Goal: Information Seeking & Learning: Learn about a topic

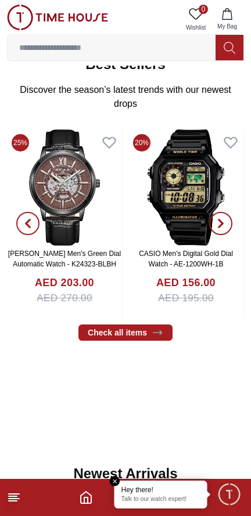
scroll to position [402, 0]
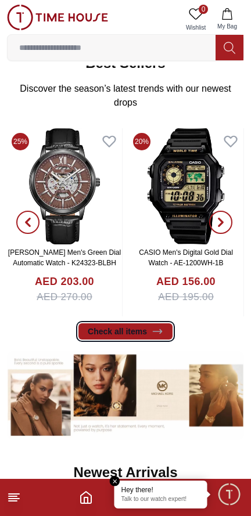
click at [148, 332] on link "Check all items" at bounding box center [125, 331] width 94 height 16
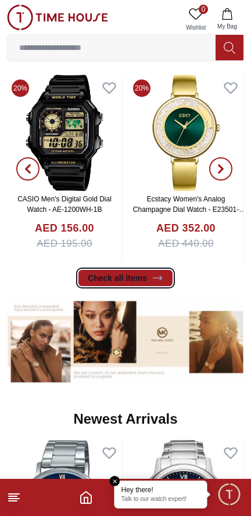
scroll to position [456, 0]
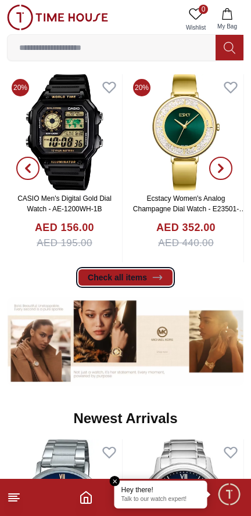
click at [155, 275] on icon at bounding box center [158, 278] width 12 height 12
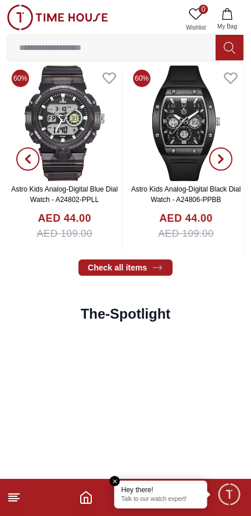
scroll to position [1916, 0]
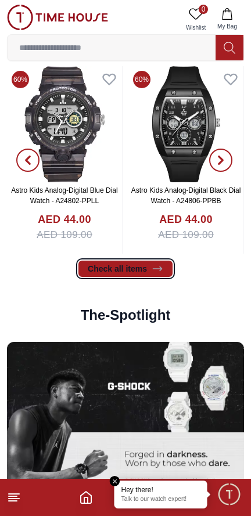
click at [156, 270] on icon at bounding box center [158, 269] width 12 height 12
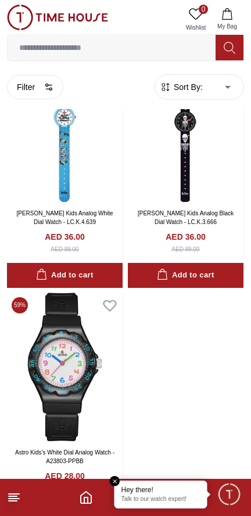
scroll to position [3579, 0]
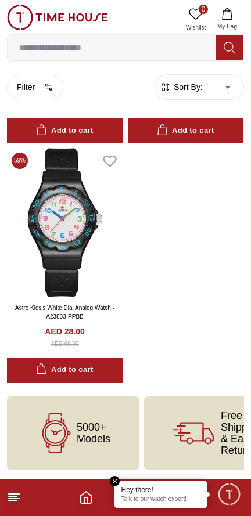
click at [13, 501] on line at bounding box center [13, 501] width 8 height 0
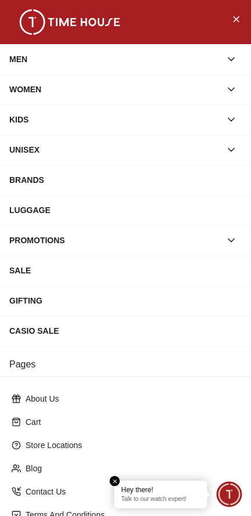
scroll to position [106, 0]
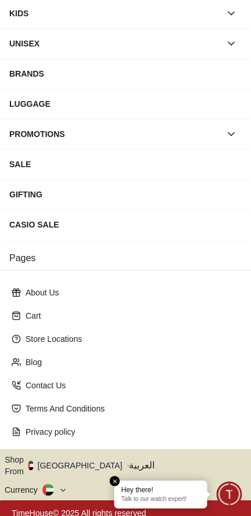
click at [127, 462] on icon "button" at bounding box center [129, 466] width 4 height 9
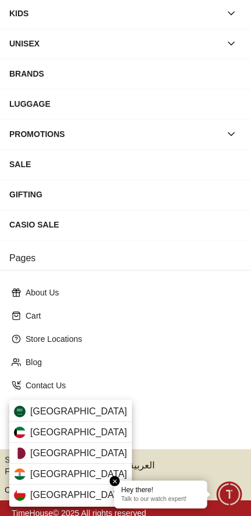
click at [96, 409] on div "[GEOGRAPHIC_DATA]" at bounding box center [70, 411] width 123 height 21
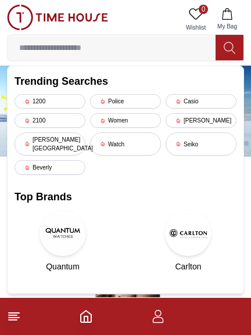
click at [187, 143] on div "Seiko" at bounding box center [201, 143] width 71 height 23
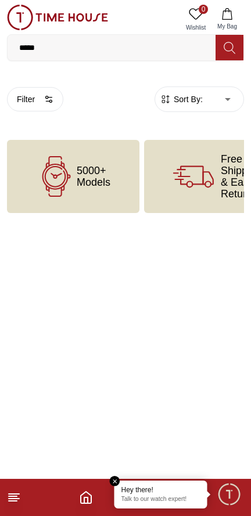
click at [236, 106] on body "100% Genuine products with International Warranty Shop From UAE | العربية | Cur…" at bounding box center [125, 106] width 251 height 213
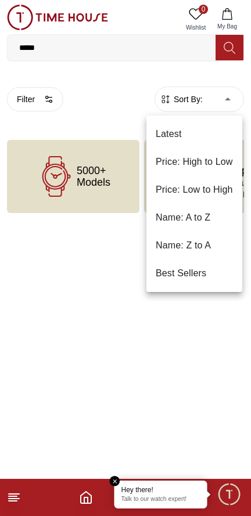
click at [81, 107] on div at bounding box center [125, 258] width 251 height 516
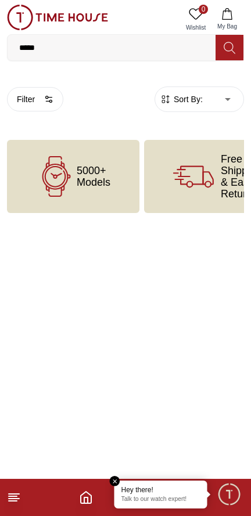
click at [34, 103] on button "Filter" at bounding box center [35, 99] width 56 height 24
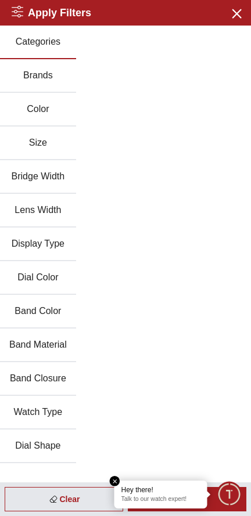
click at [239, 19] on icon "button" at bounding box center [236, 13] width 15 height 15
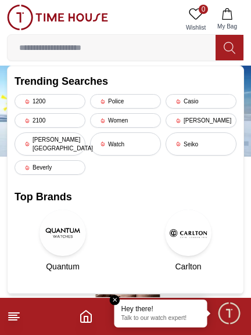
click at [200, 144] on div "Seiko" at bounding box center [201, 143] width 71 height 23
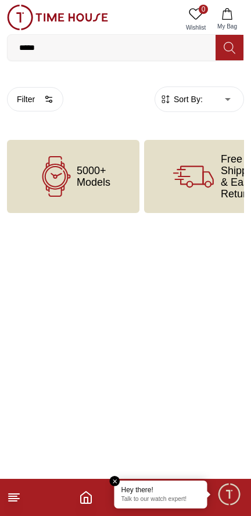
click at [115, 480] on em "Close tooltip" at bounding box center [115, 481] width 10 height 10
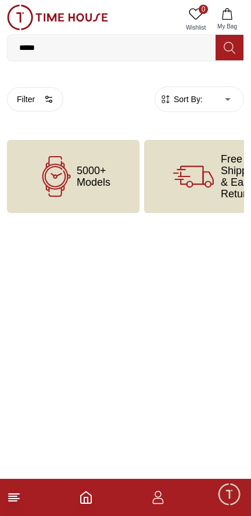
click at [18, 499] on line at bounding box center [14, 499] width 10 height 0
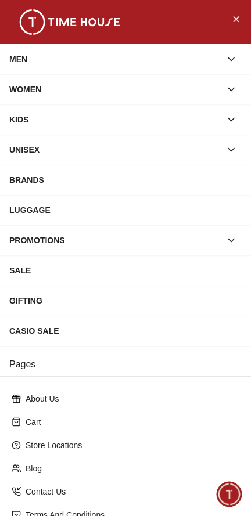
click at [45, 60] on div "MEN" at bounding box center [114, 59] width 211 height 21
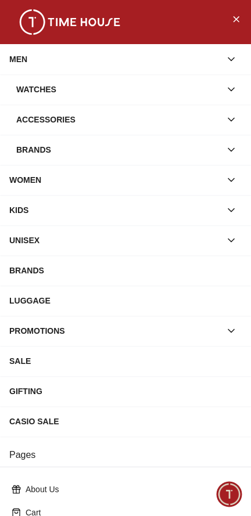
click at [35, 91] on div "Watches" at bounding box center [118, 89] width 204 height 21
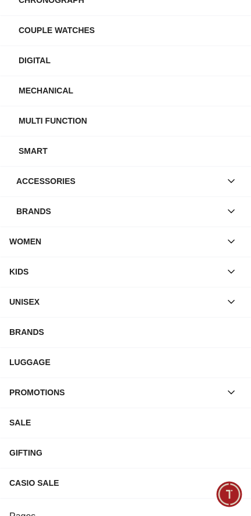
scroll to position [238, 0]
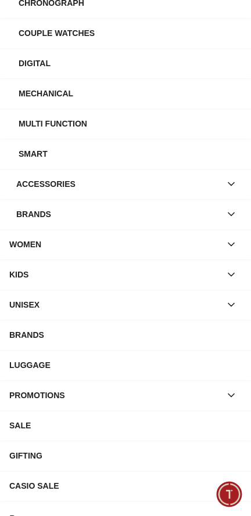
click at [229, 216] on icon "button" at bounding box center [231, 214] width 12 height 12
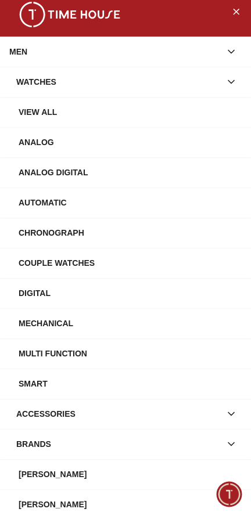
scroll to position [4, 0]
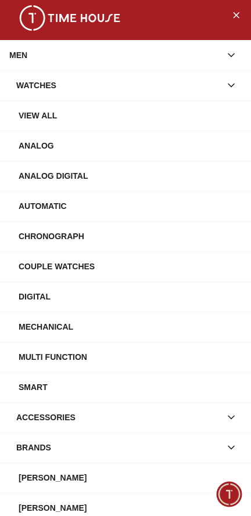
click at [51, 203] on div "Automatic" at bounding box center [130, 206] width 223 height 21
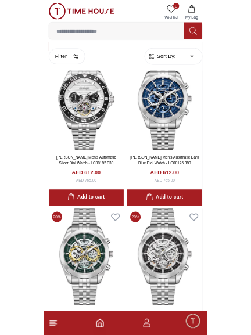
scroll to position [2898, 0]
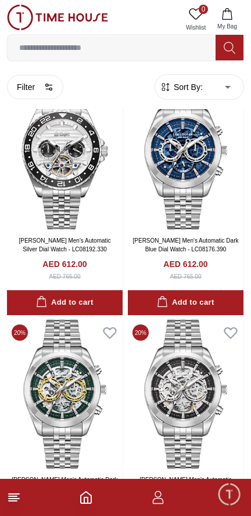
click at [166, 47] on input at bounding box center [112, 47] width 208 height 23
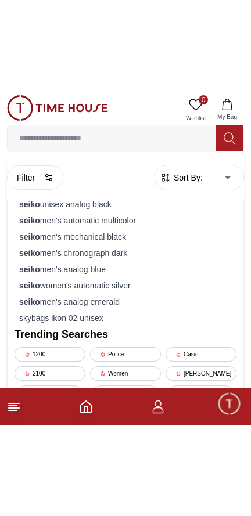
scroll to position [2981, 0]
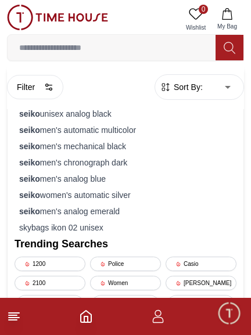
click at [221, 218] on div "seiko men's analog emerald" at bounding box center [126, 211] width 222 height 16
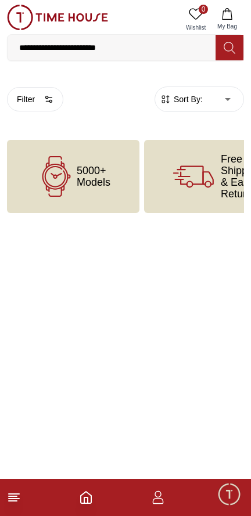
click at [193, 48] on input "**********" at bounding box center [112, 47] width 208 height 23
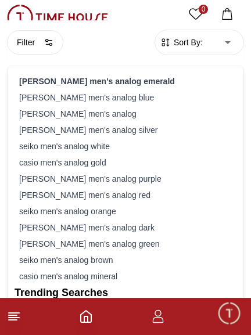
scroll to position [50, 0]
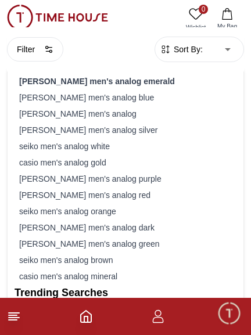
click at [156, 159] on div "casio men's analog gold" at bounding box center [126, 162] width 222 height 16
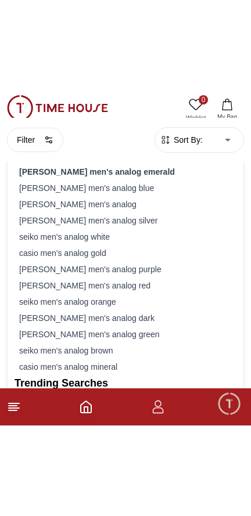
scroll to position [0, 0]
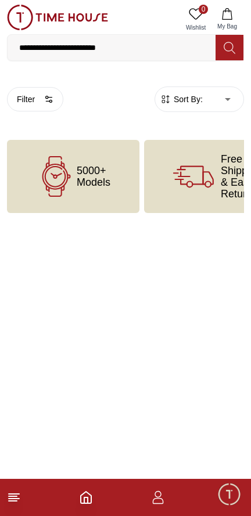
click at [138, 45] on input "**********" at bounding box center [112, 47] width 208 height 23
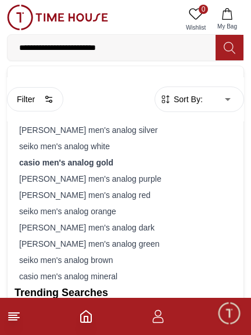
click at [64, 163] on strong "casio men's analog gold" at bounding box center [66, 162] width 94 height 9
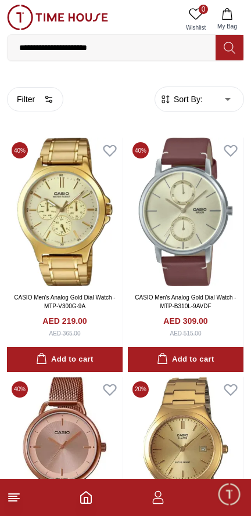
click at [20, 504] on icon at bounding box center [14, 498] width 14 height 14
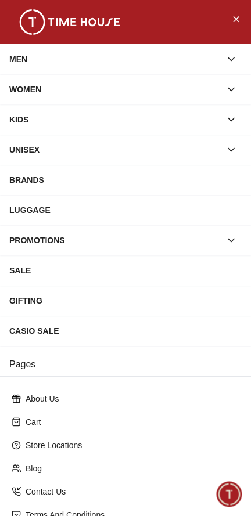
scroll to position [106, 0]
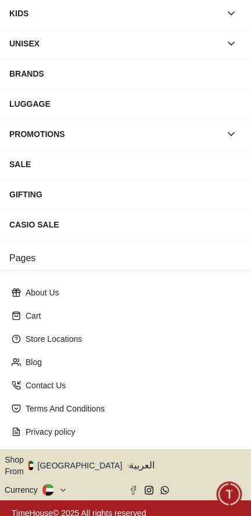
click at [71, 465] on button "Shop From [GEOGRAPHIC_DATA]" at bounding box center [68, 465] width 126 height 23
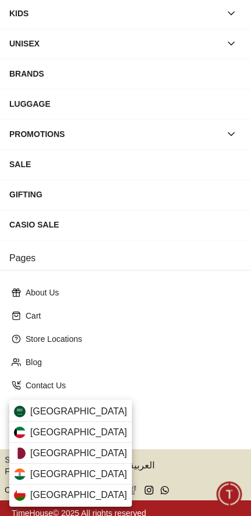
click at [52, 413] on span "[GEOGRAPHIC_DATA]" at bounding box center [78, 412] width 97 height 14
